Goal: Information Seeking & Learning: Learn about a topic

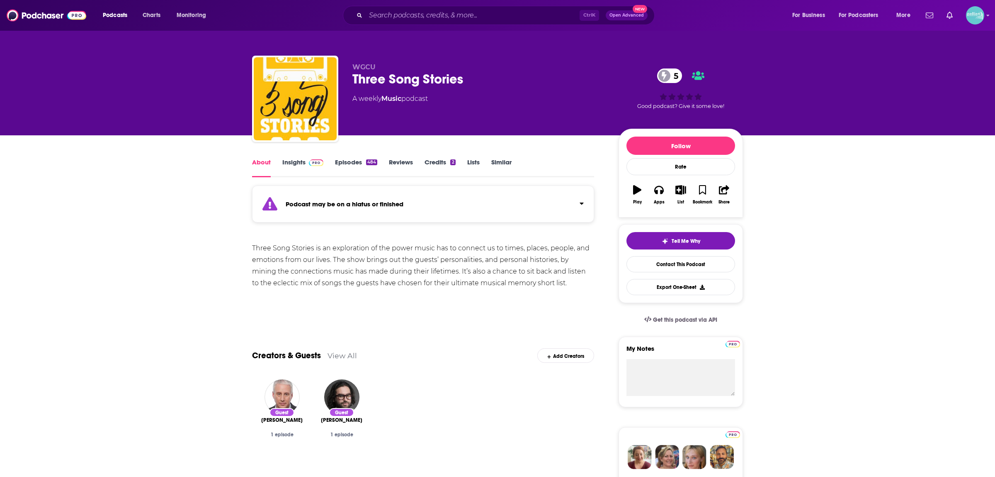
click at [294, 162] on link "Insights" at bounding box center [302, 167] width 41 height 19
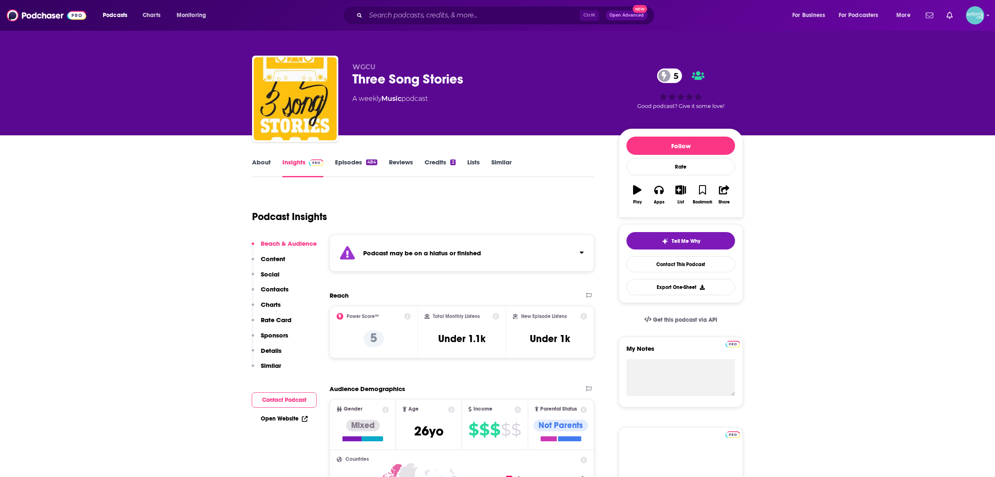
click at [350, 164] on link "Episodes 484" at bounding box center [356, 167] width 42 height 19
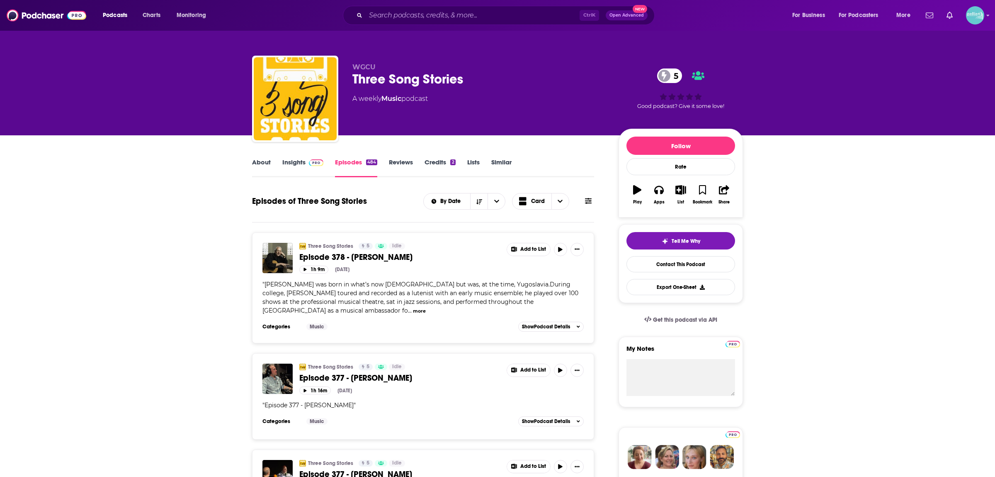
click at [296, 163] on link "Insights" at bounding box center [302, 167] width 41 height 19
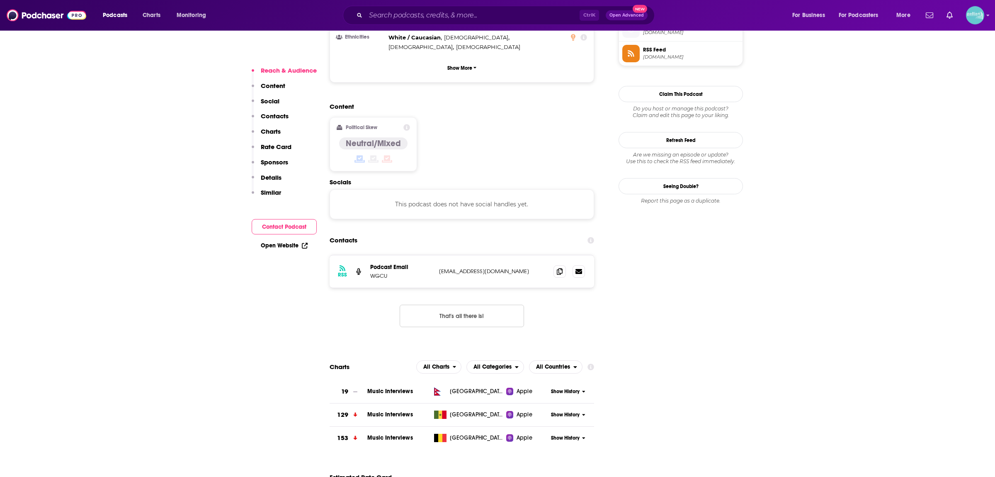
scroll to position [711, 0]
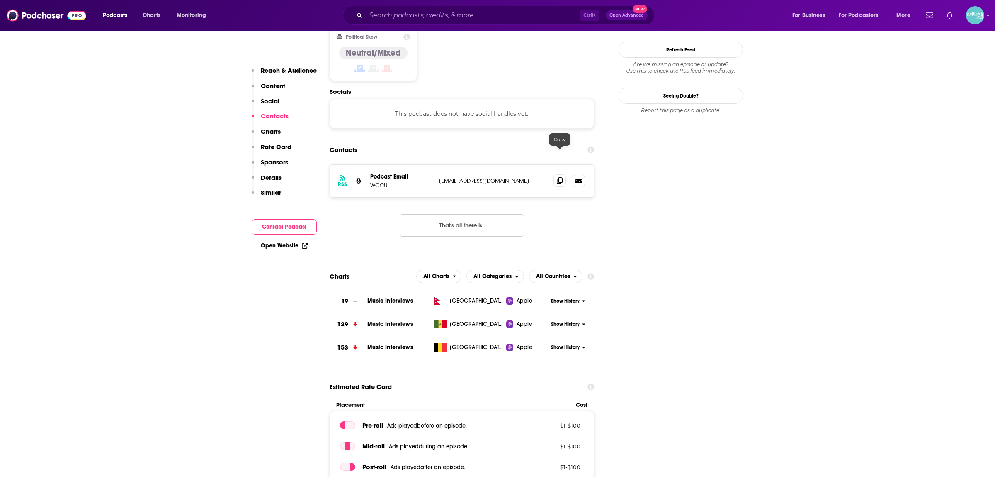
click at [562, 177] on icon at bounding box center [560, 180] width 6 height 7
